Goal: Task Accomplishment & Management: Complete application form

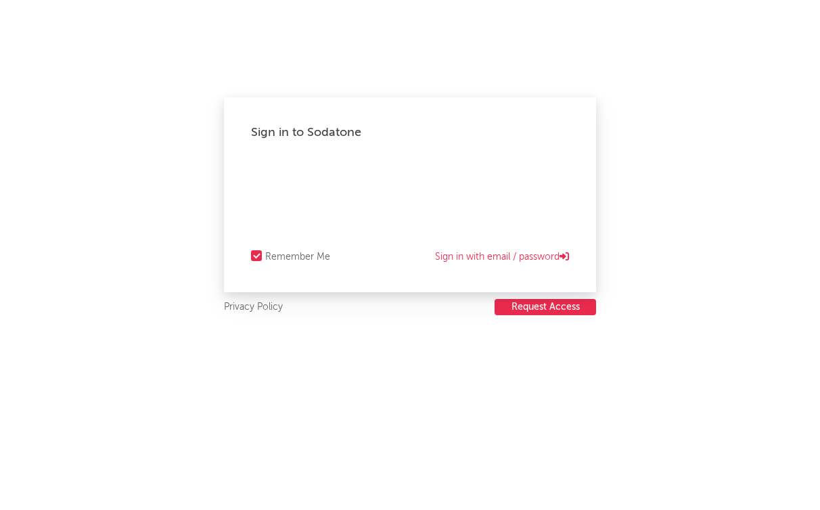
click at [548, 300] on button "Request Access" at bounding box center [544, 307] width 101 height 16
